Goal: Information Seeking & Learning: Learn about a topic

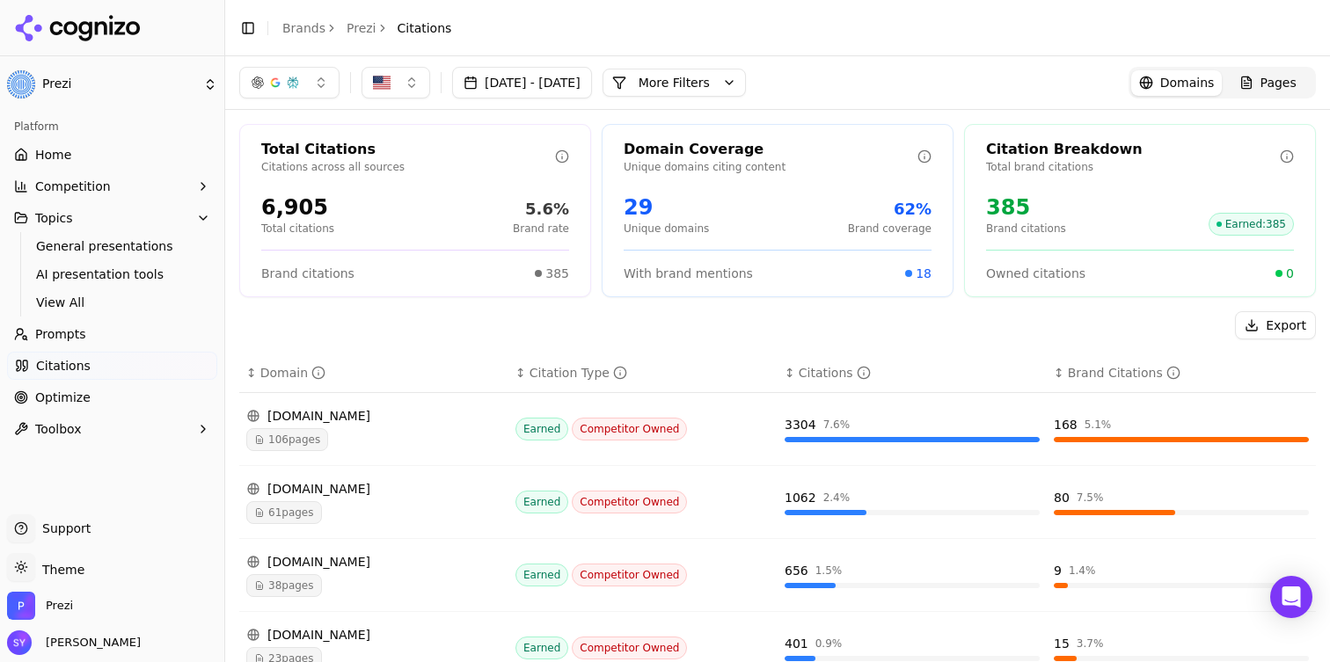
click at [110, 139] on div "Platform" at bounding box center [112, 127] width 210 height 28
click at [101, 158] on link "Home" at bounding box center [112, 155] width 210 height 28
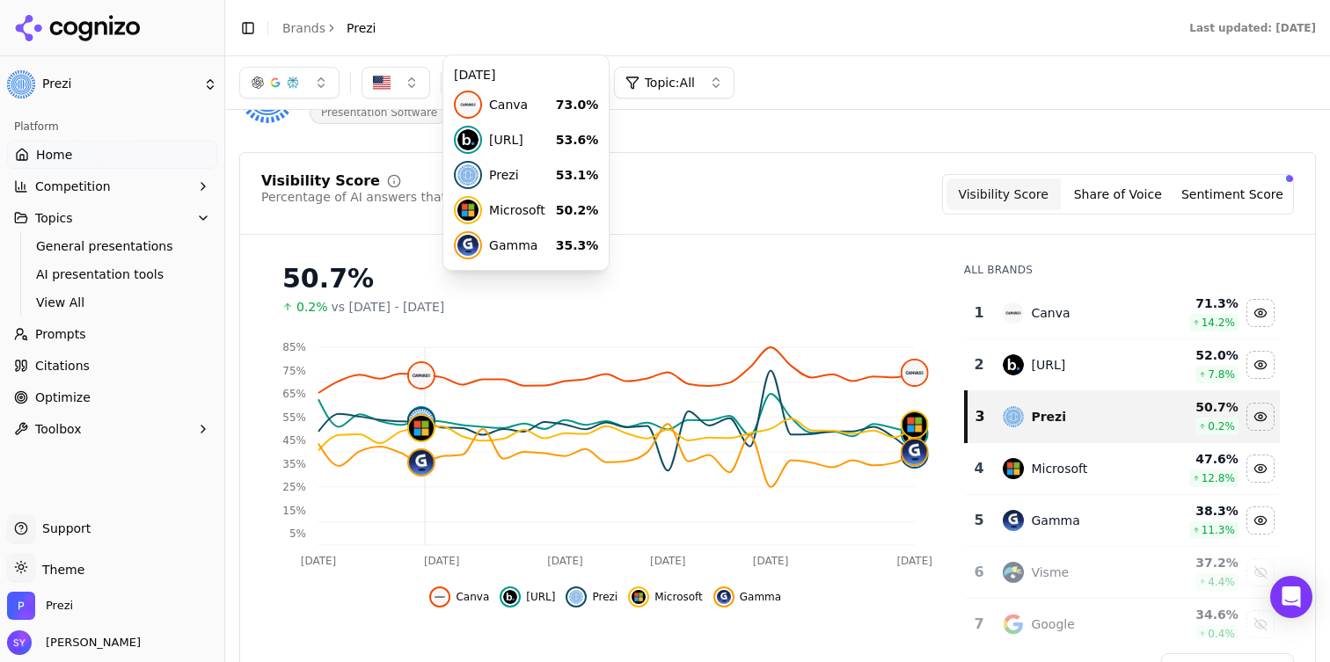
scroll to position [52, 0]
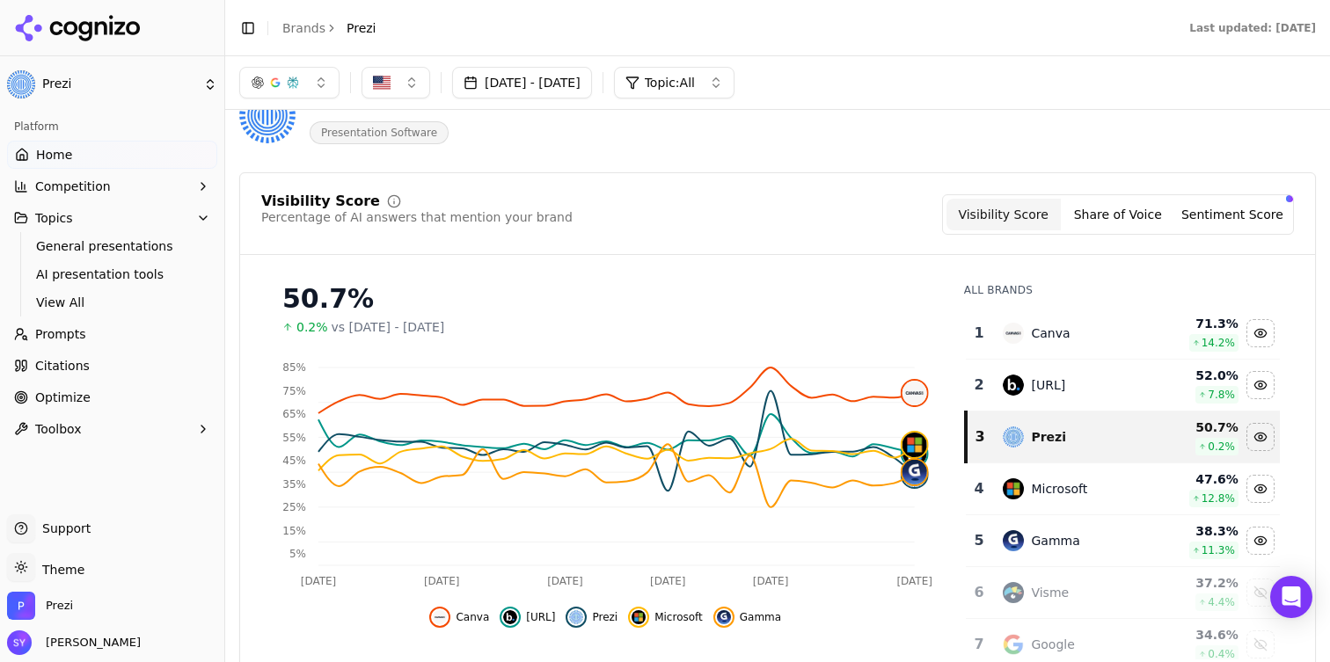
click at [872, 165] on header "Prezi Presentation Software" at bounding box center [777, 122] width 1077 height 100
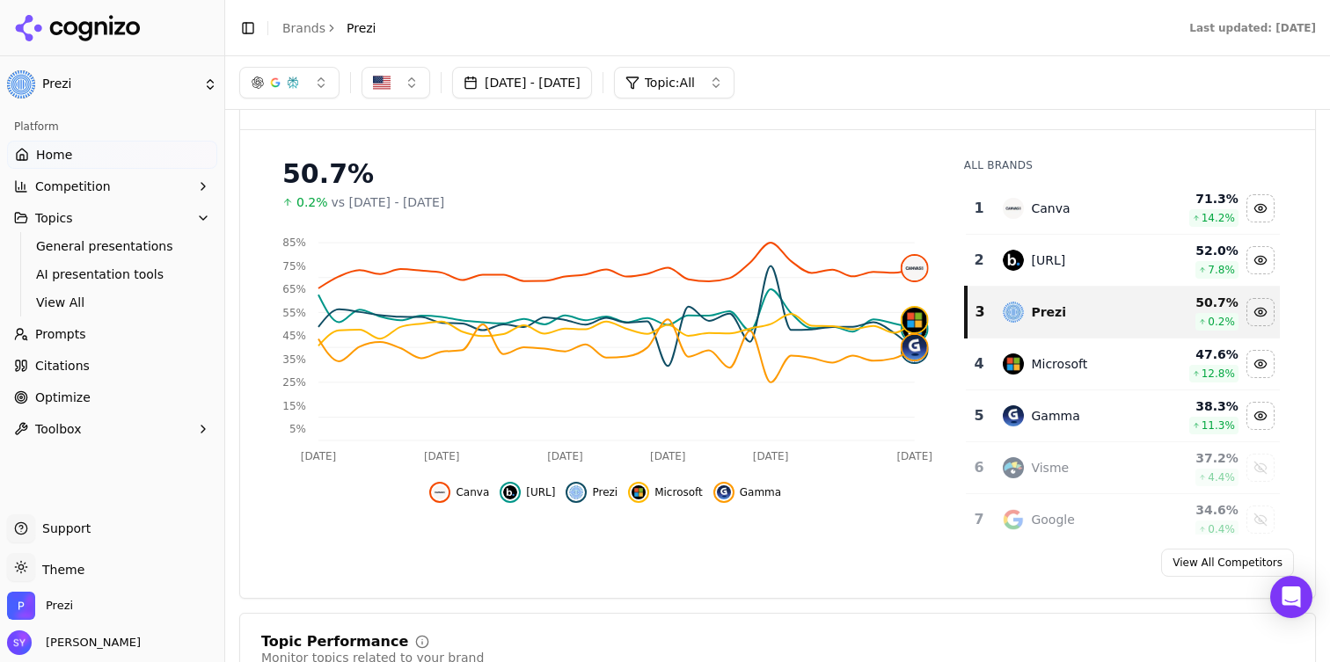
scroll to position [136, 0]
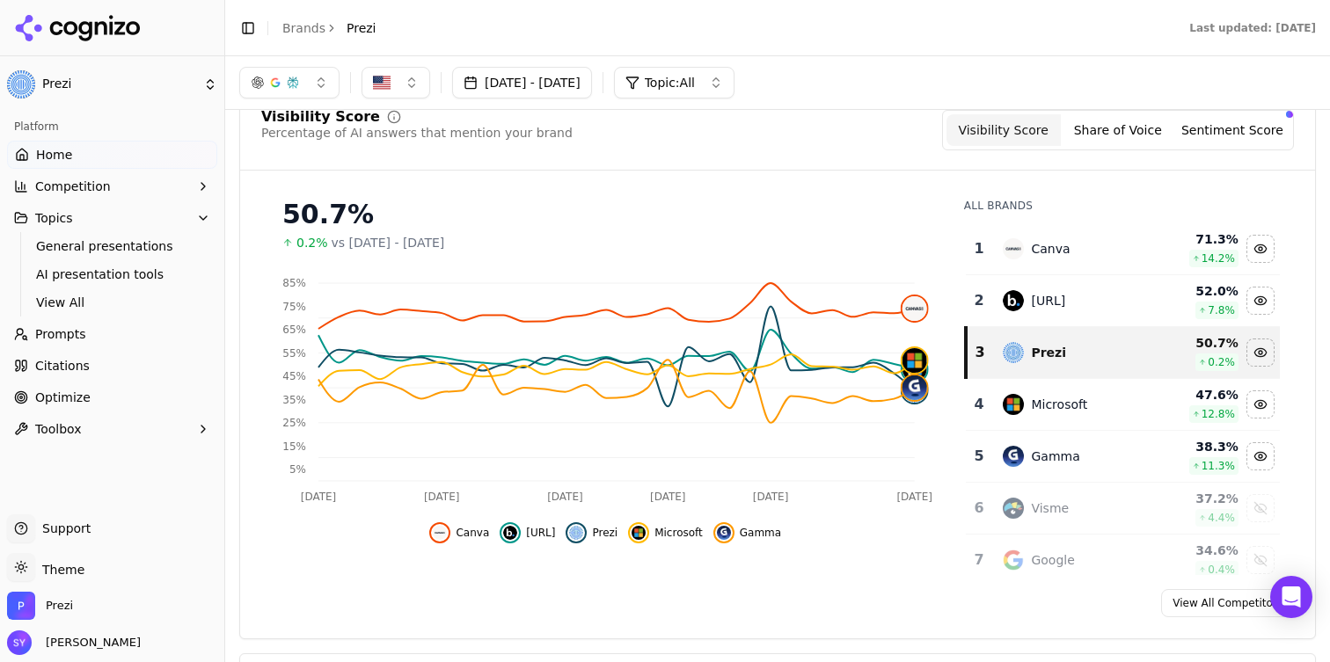
click at [1144, 127] on button "Share of Voice" at bounding box center [1118, 130] width 114 height 32
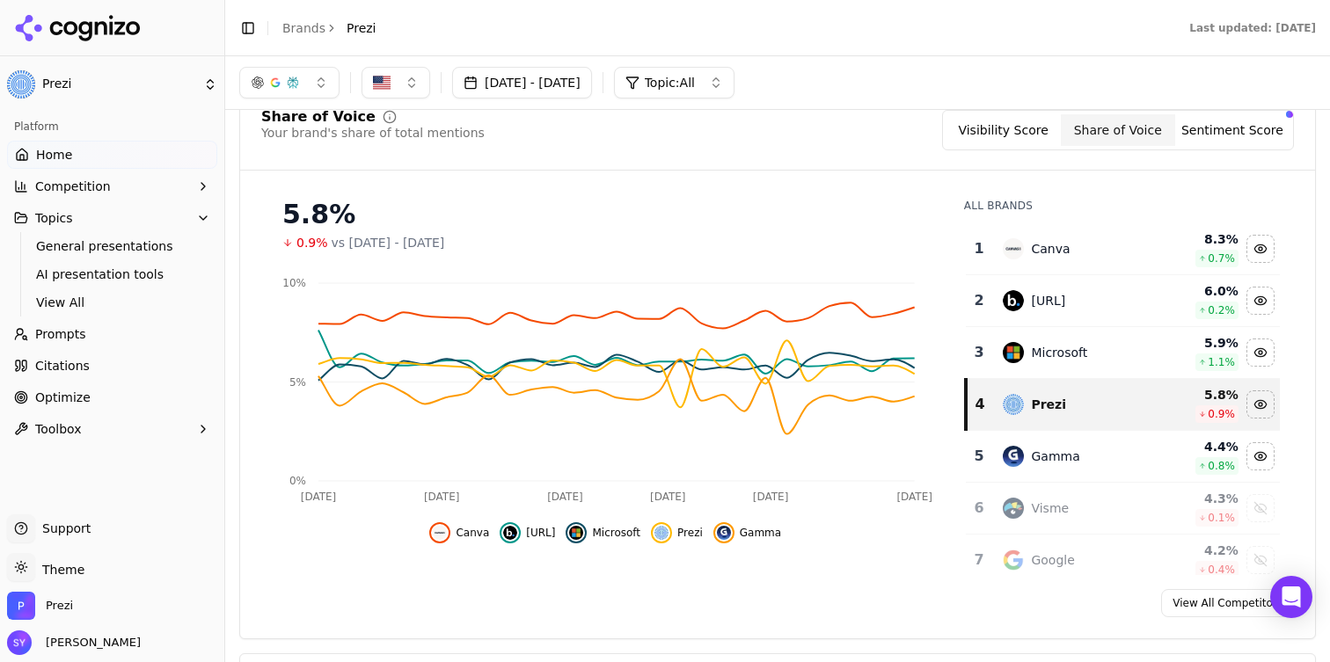
click at [1219, 142] on button "Sentiment Score" at bounding box center [1232, 130] width 114 height 32
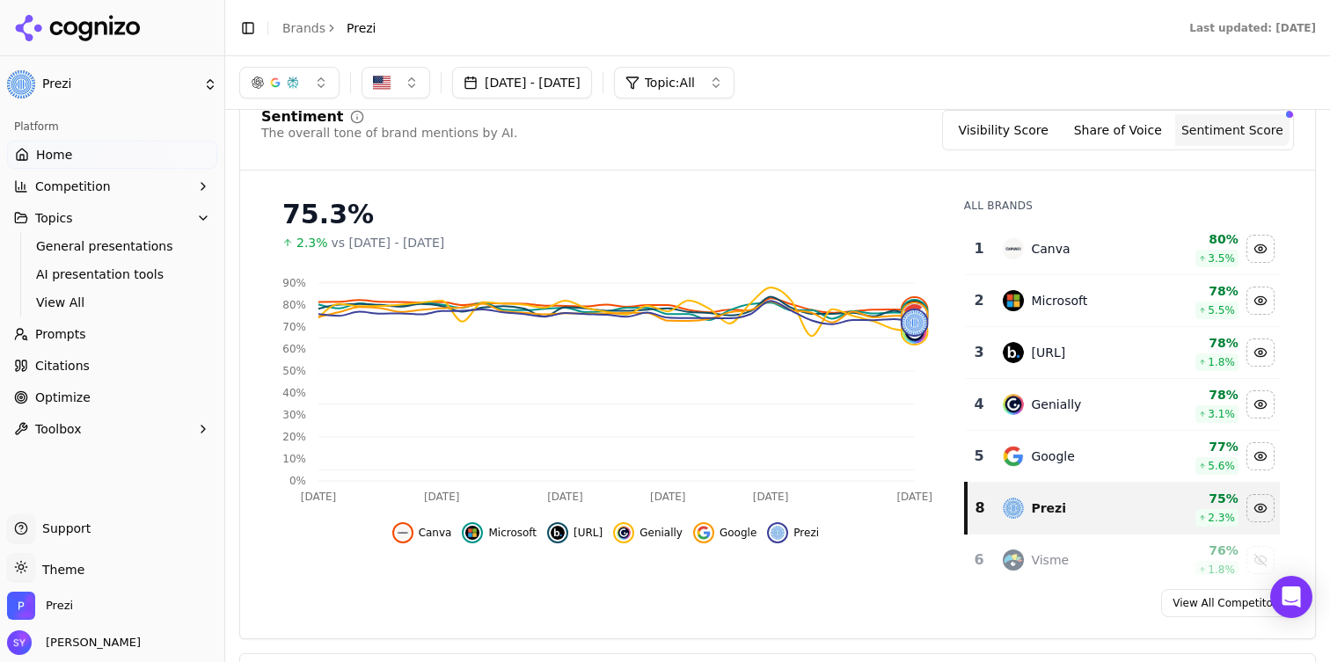
click at [311, 93] on button "button" at bounding box center [289, 83] width 100 height 32
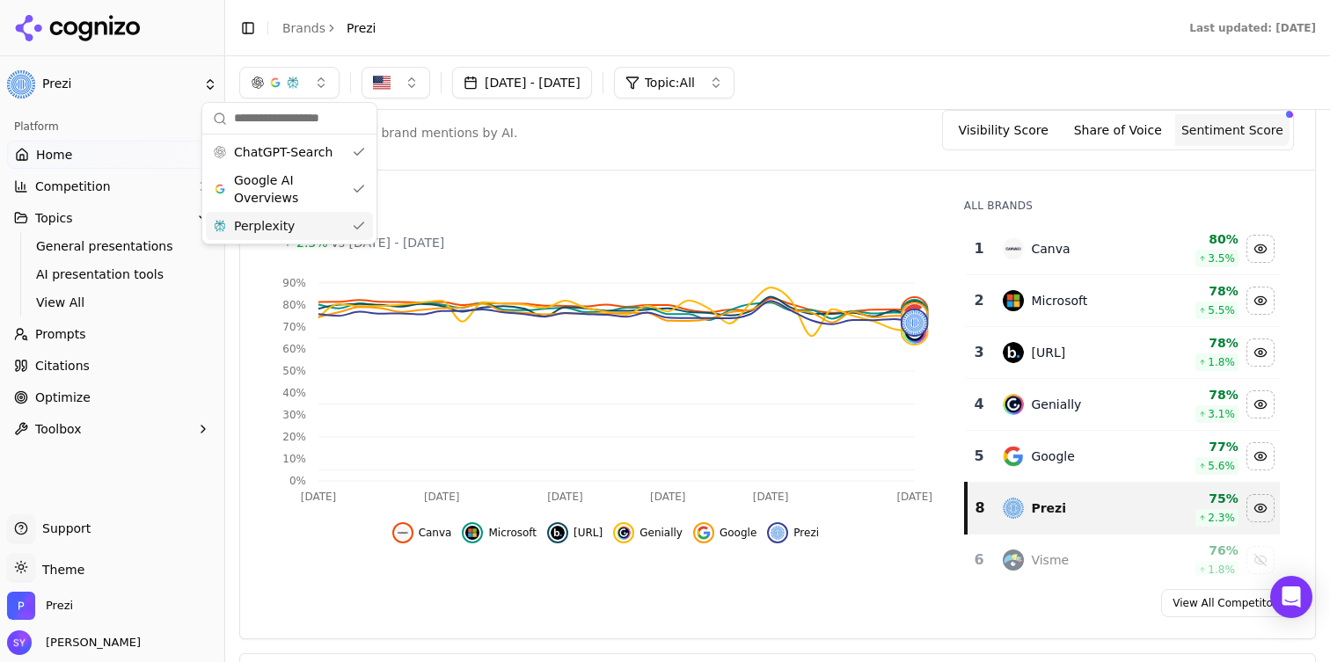
click at [428, 174] on div "Sentiment The overall tone of brand mentions by AI. Visibility Score Share of V…" at bounding box center [777, 363] width 1077 height 551
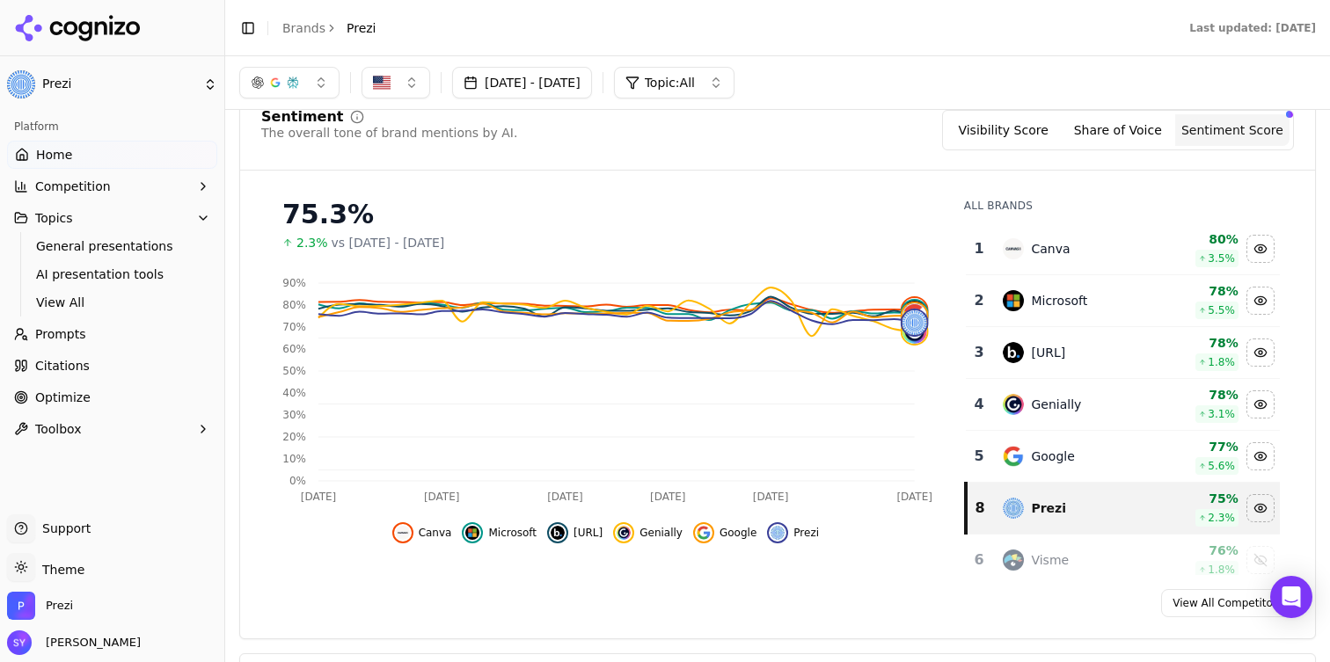
click at [89, 403] on link "Optimize" at bounding box center [112, 397] width 210 height 28
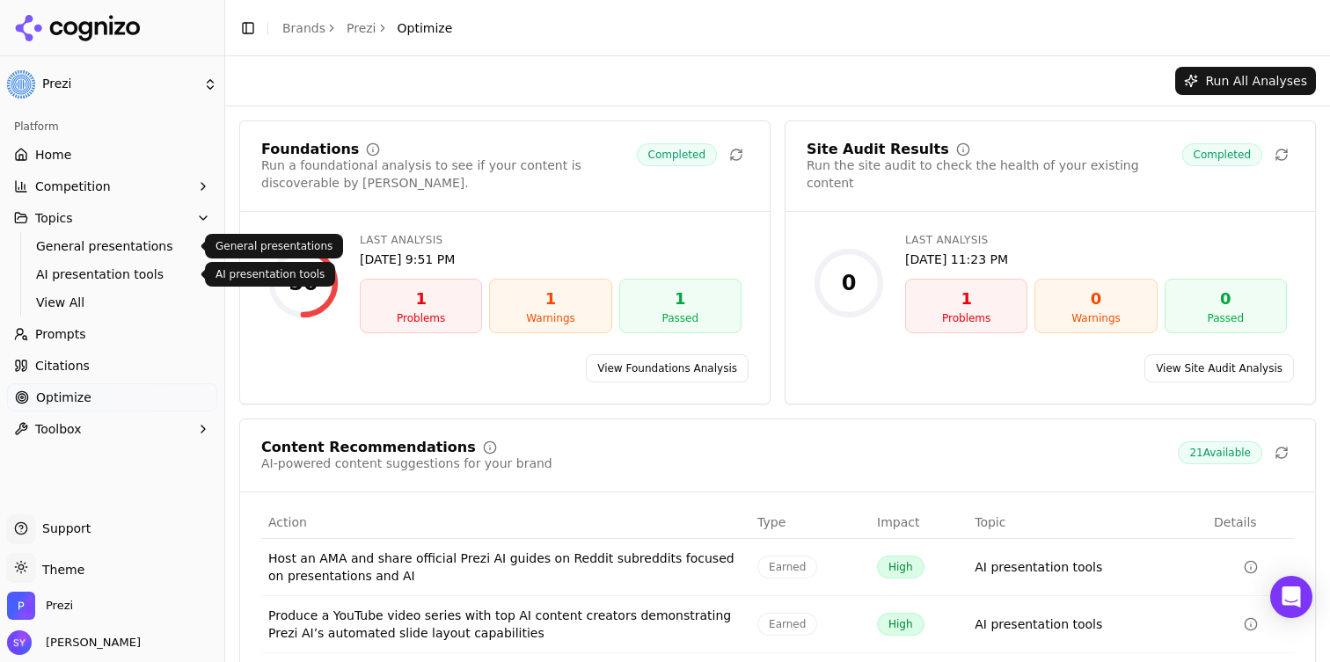
click at [117, 266] on span "AI presentation tools" at bounding box center [112, 275] width 153 height 18
